Goal: Use online tool/utility: Utilize a website feature to perform a specific function

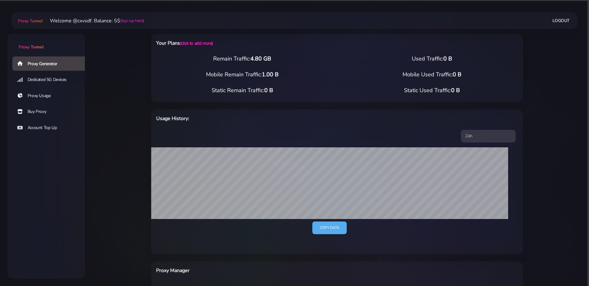
select select "ES"
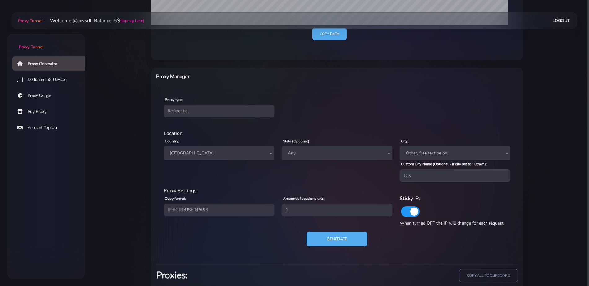
click at [193, 162] on div "Country: Worldwide [GEOGRAPHIC_DATA] [GEOGRAPHIC_DATA] [GEOGRAPHIC_DATA] [GEOGR…" at bounding box center [219, 159] width 118 height 45
click at [191, 151] on span "[GEOGRAPHIC_DATA]" at bounding box center [218, 153] width 103 height 9
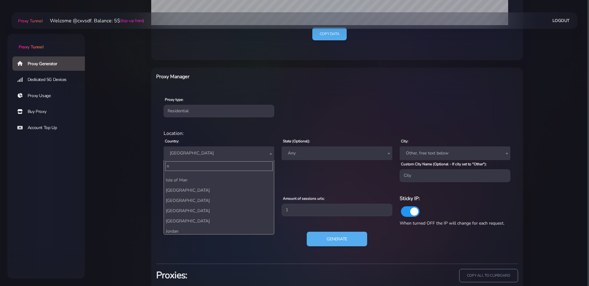
scroll to position [0, 0]
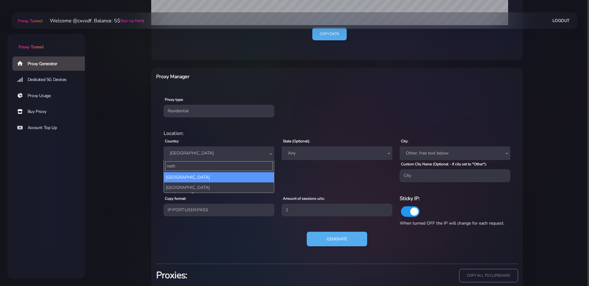
type input "nethe"
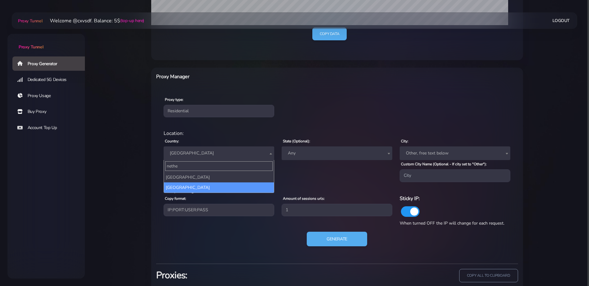
select select "NL"
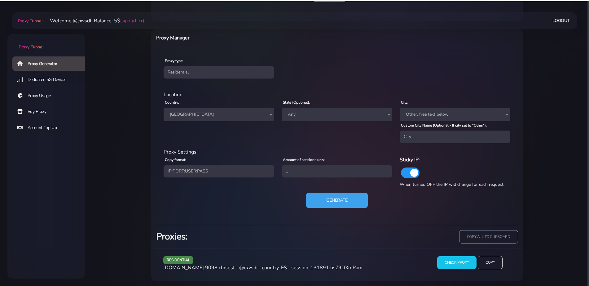
click at [335, 203] on button "Generate" at bounding box center [337, 199] width 62 height 15
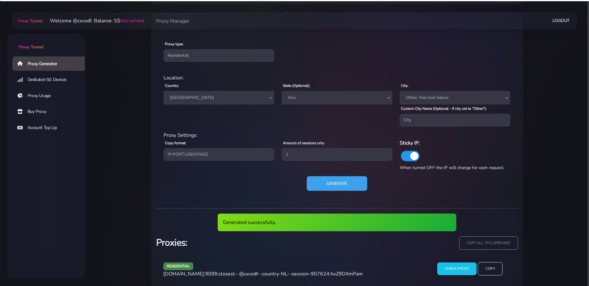
scroll to position [258, 0]
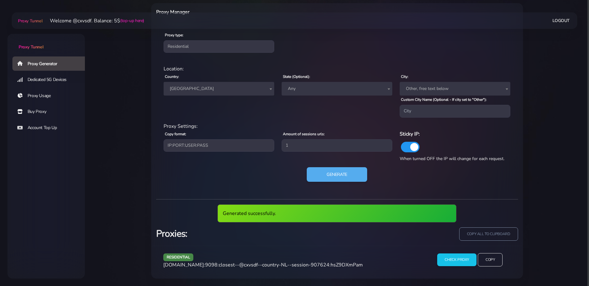
click at [276, 264] on span "[DOMAIN_NAME]:9098:closest--@cxvsdf--country-NL--session-907624:hsZ9DXmPam" at bounding box center [263, 264] width 200 height 7
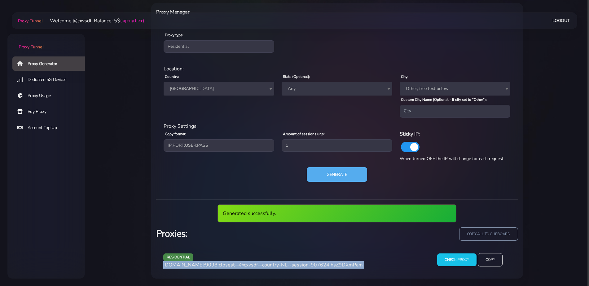
click at [276, 264] on span "[DOMAIN_NAME]:9098:closest--@cxvsdf--country-NL--session-907624:hsZ9DXmPam" at bounding box center [263, 264] width 200 height 7
copy div "[DOMAIN_NAME]:9098:closest--@cxvsdf--country-NL--session-907624:hsZ9DXmPam"
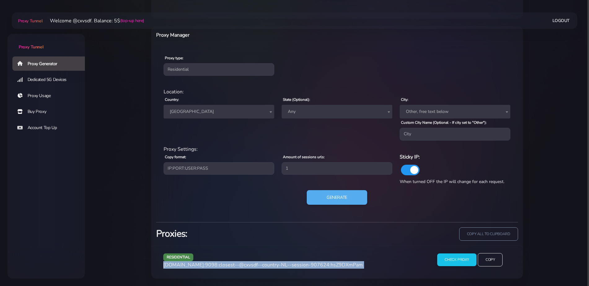
scroll to position [235, 0]
